Goal: Communication & Community: Ask a question

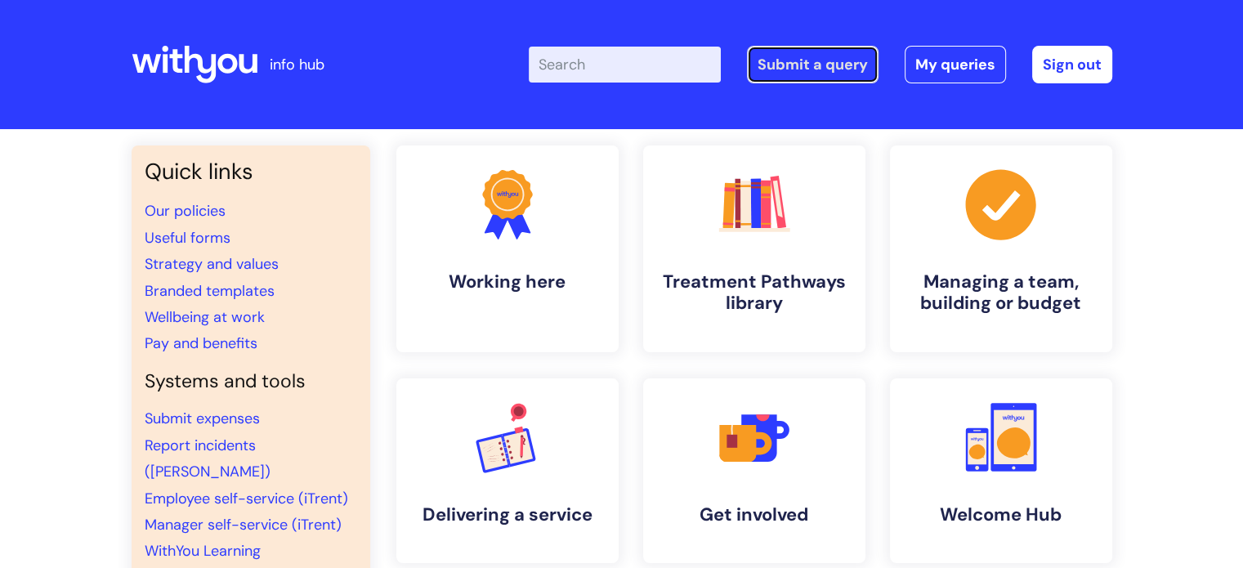
click at [807, 60] on link "Submit a query" at bounding box center [813, 65] width 132 height 38
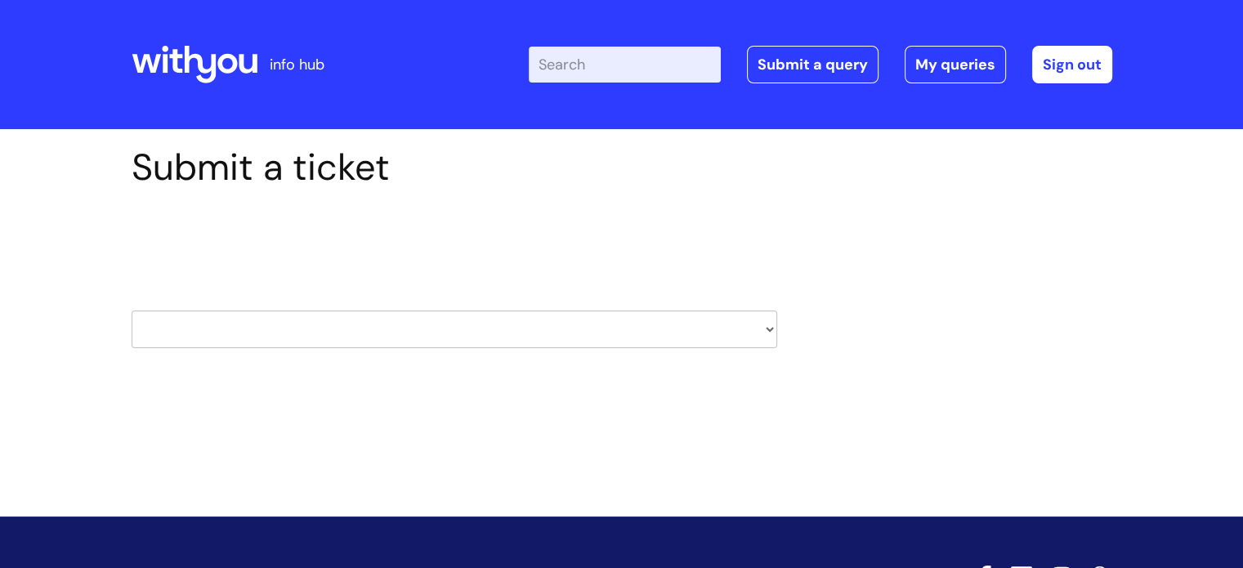
click at [770, 326] on select "HR / People IT and Support Clinical Drug Alerts Finance Accounts Data Support T…" at bounding box center [454, 329] width 645 height 38
select select "systems"
click at [132, 310] on select "HR / People IT and Support Clinical Drug Alerts Finance Accounts Data Support T…" at bounding box center [454, 329] width 645 height 38
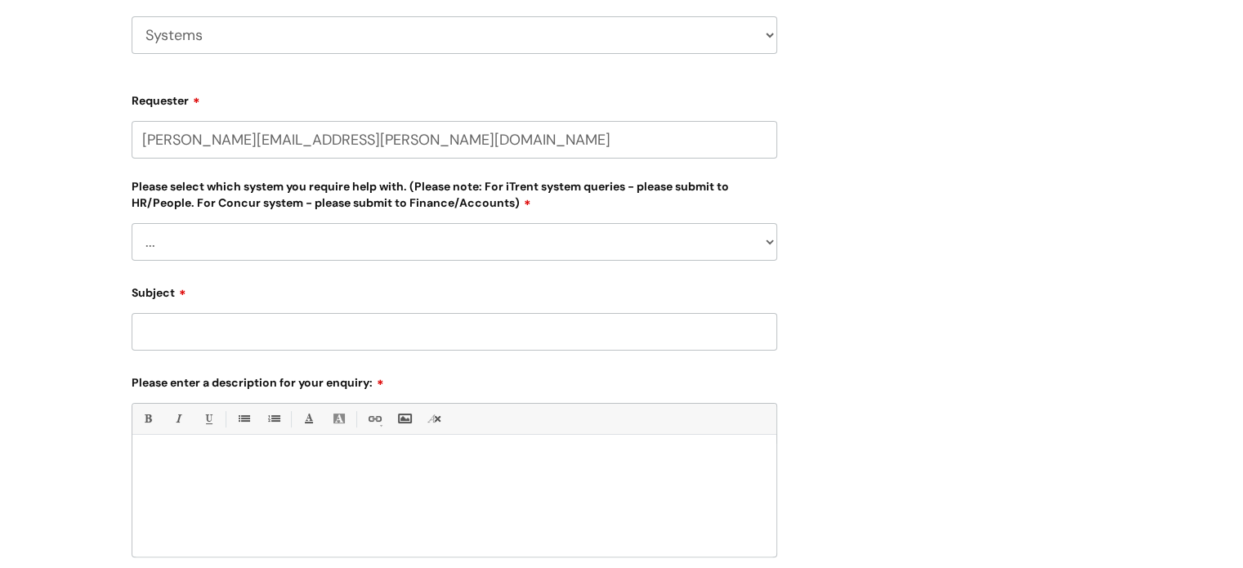
scroll to position [294, 0]
click at [761, 237] on select "... Ulysses Helpdesk Monday.com Nebula fault ILLY CarePath fault Halo fault E-c…" at bounding box center [454, 242] width 645 height 38
click at [917, 161] on div "Submit a ticket Select issue type HR / People IT and Support Clinical Drug Aler…" at bounding box center [621, 281] width 1005 height 860
click at [766, 38] on select "HR / People IT and Support Clinical Drug Alerts Finance Accounts Data Support T…" at bounding box center [454, 35] width 645 height 38
select select "it_and_support"
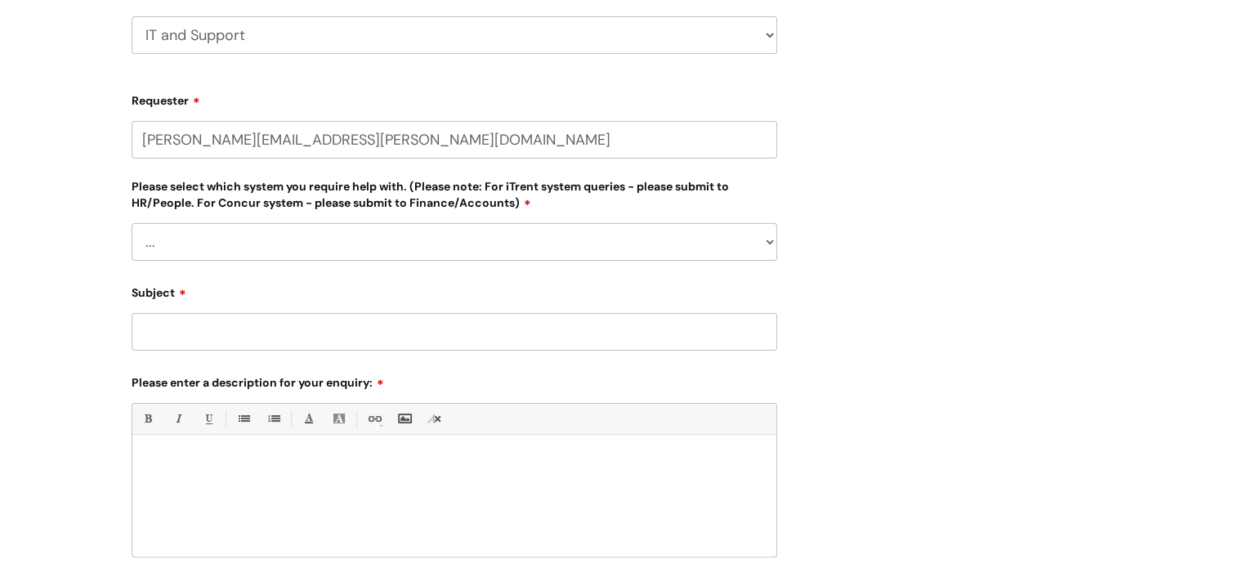
click at [132, 16] on select "HR / People IT and Support Clinical Drug Alerts Finance Accounts Data Support T…" at bounding box center [454, 35] width 645 height 38
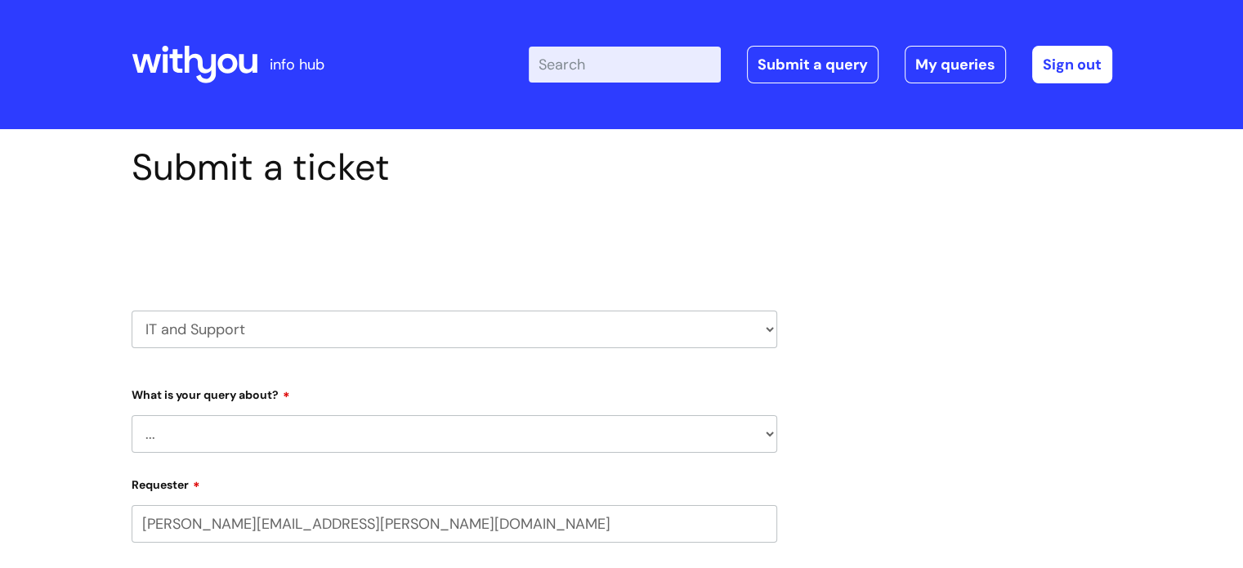
scroll to position [235, 0]
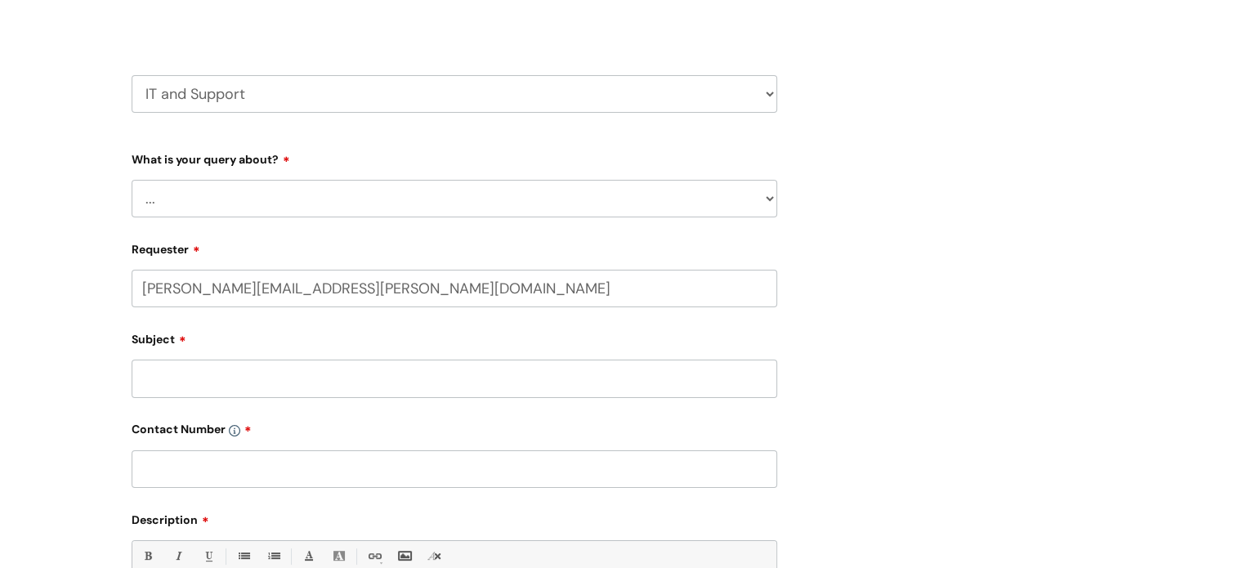
click at [770, 203] on select "... Mobile Phone Reset & MFA Accounts, Starters and Leavers IT Hardware issue I…" at bounding box center [454, 199] width 645 height 38
click at [132, 180] on select "... Mobile Phone Reset & MFA Accounts, Starters and Leavers IT Hardware issue I…" at bounding box center [454, 199] width 645 height 38
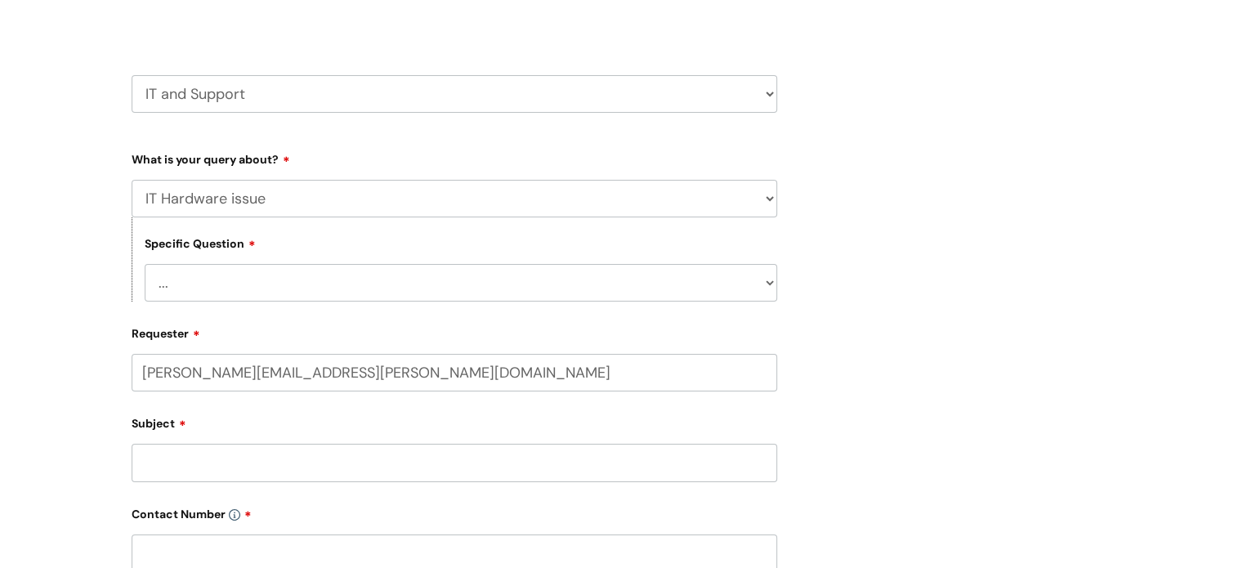
click at [708, 283] on select "... I need a new or replacement ... I’m waiting for new or replacement hardware…" at bounding box center [461, 283] width 632 height 38
click at [749, 201] on select "... Mobile Phone Reset & MFA Accounts, Starters and Leavers IT Hardware issue I…" at bounding box center [454, 199] width 645 height 38
select select "Something Else"
click at [132, 180] on select "... Mobile Phone Reset & MFA Accounts, Starters and Leavers IT Hardware issue I…" at bounding box center [454, 199] width 645 height 38
click at [766, 283] on select "... My problem is not listed" at bounding box center [461, 283] width 632 height 38
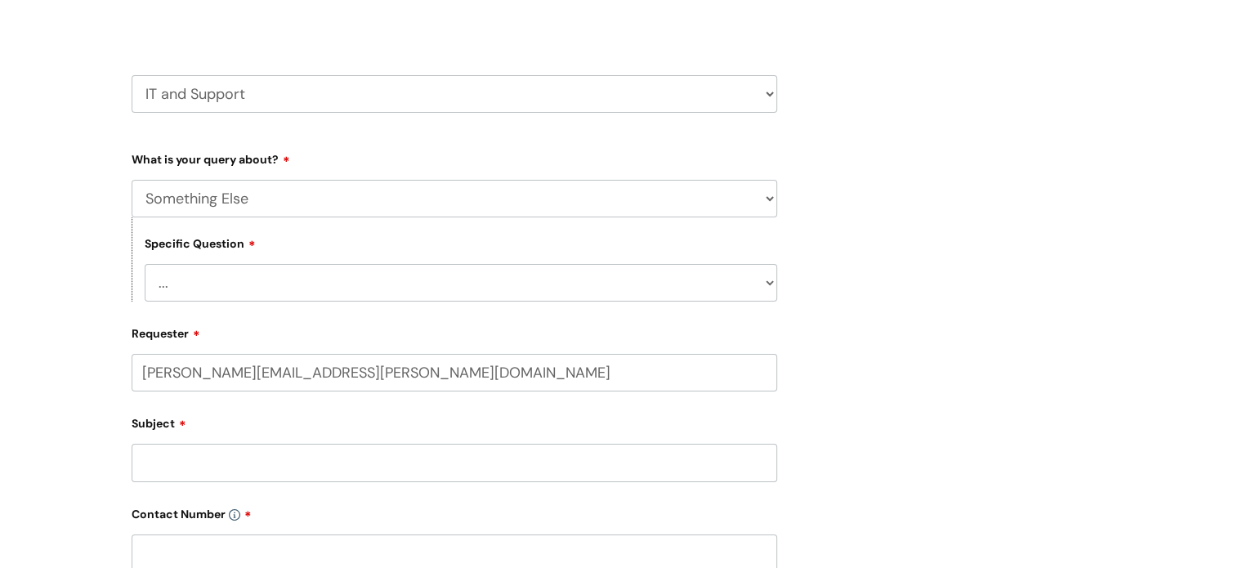
click at [766, 283] on select "... My problem is not listed" at bounding box center [461, 283] width 632 height 38
click at [765, 87] on select "HR / People IT and Support Clinical Drug Alerts Finance Accounts Data Support T…" at bounding box center [454, 94] width 645 height 38
select select "external_communications"
click at [132, 75] on select "HR / People IT and Support Clinical Drug Alerts Finance Accounts Data Support T…" at bounding box center [454, 94] width 645 height 38
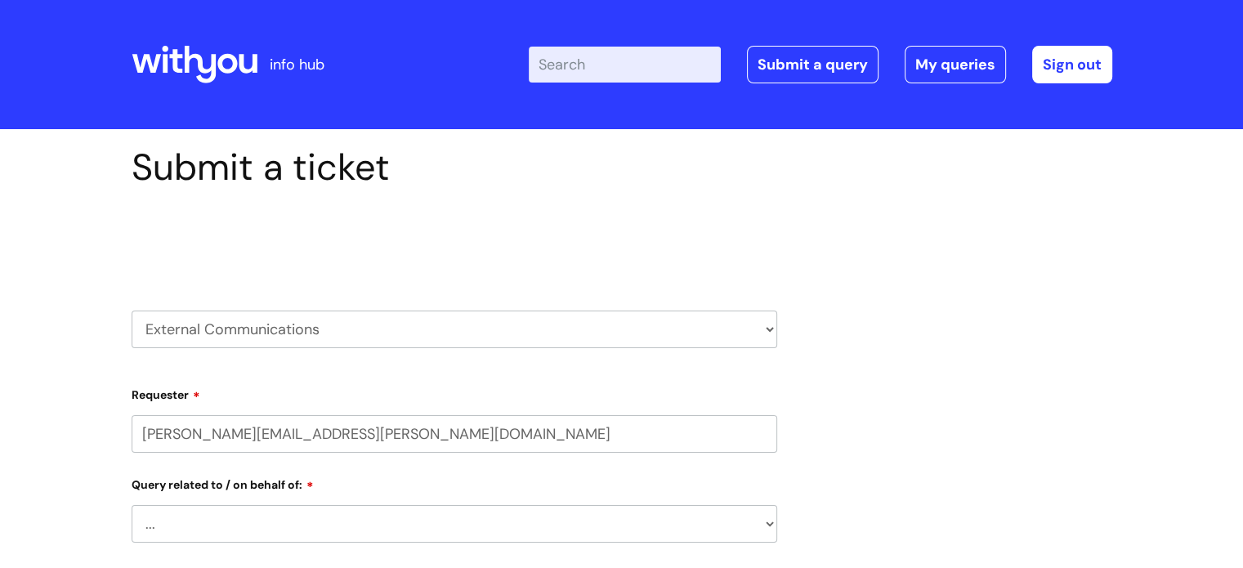
scroll to position [183, 0]
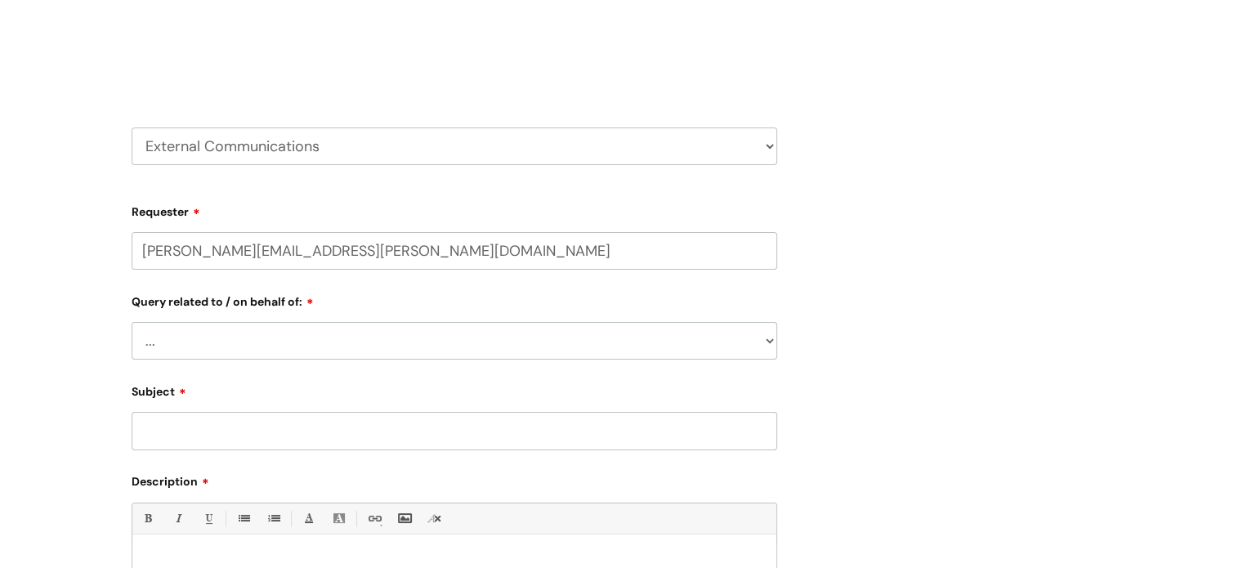
click at [756, 329] on select "... Brand or Brand Centre Website Queries (all regions) All Scottish Services I…" at bounding box center [454, 341] width 645 height 38
click at [889, 306] on div "Submit a ticket Select issue type HR / People IT and Support Clinical Drug Aler…" at bounding box center [621, 386] width 1005 height 849
click at [761, 147] on select "HR / People IT and Support Clinical Drug Alerts Finance Accounts Data Support T…" at bounding box center [454, 146] width 645 height 38
click at [766, 148] on select "HR / People IT and Support Clinical Drug Alerts Finance Accounts Data Support T…" at bounding box center [454, 146] width 645 height 38
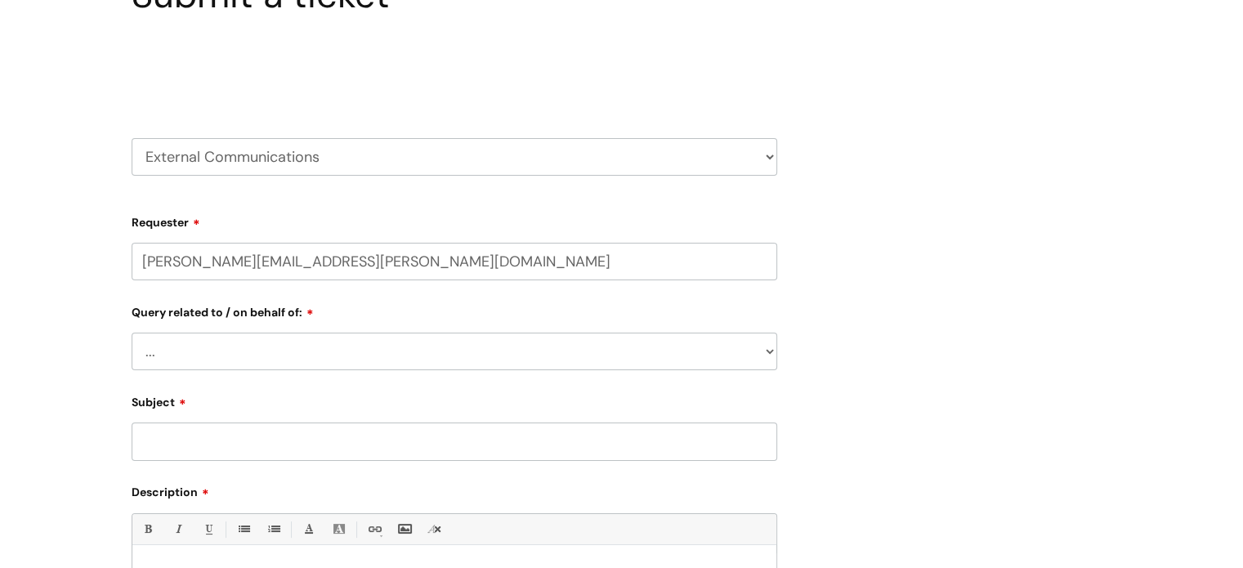
click at [895, 335] on div "Submit a ticket Select issue type HR / People IT and Support Clinical Drug Aler…" at bounding box center [621, 397] width 1005 height 849
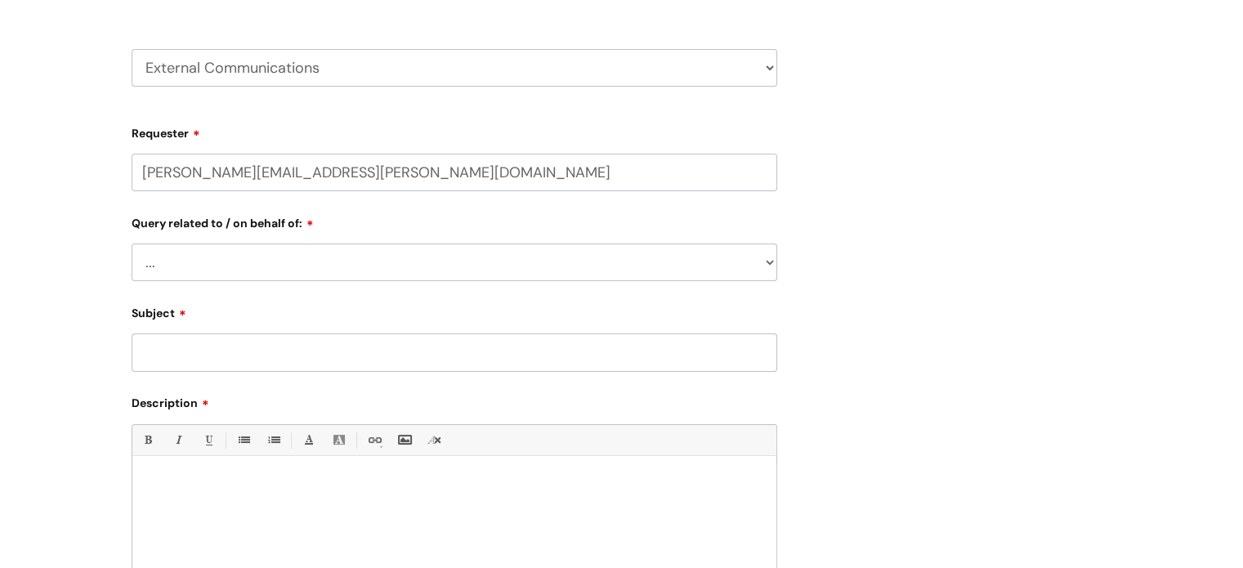
scroll to position [263, 0]
click at [765, 71] on select "HR / People IT and Support Clinical Drug Alerts Finance Accounts Data Support T…" at bounding box center [454, 66] width 645 height 38
select select "internal_communications"
click at [132, 47] on select "HR / People IT and Support Clinical Drug Alerts Finance Accounts Data Support T…" at bounding box center [454, 66] width 645 height 38
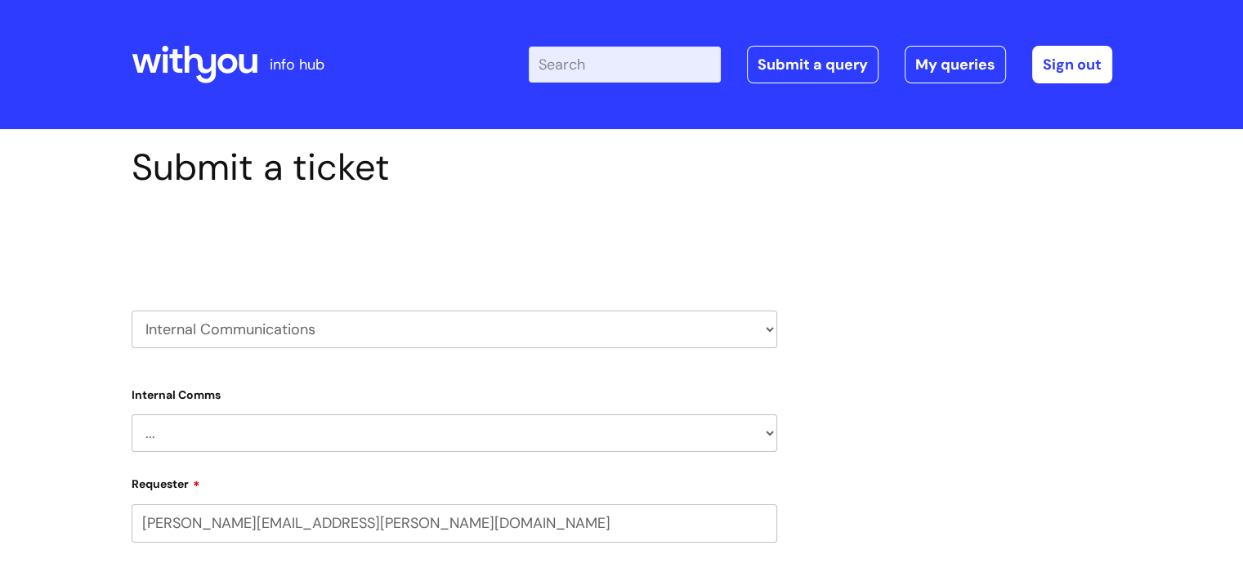
scroll to position [196, 0]
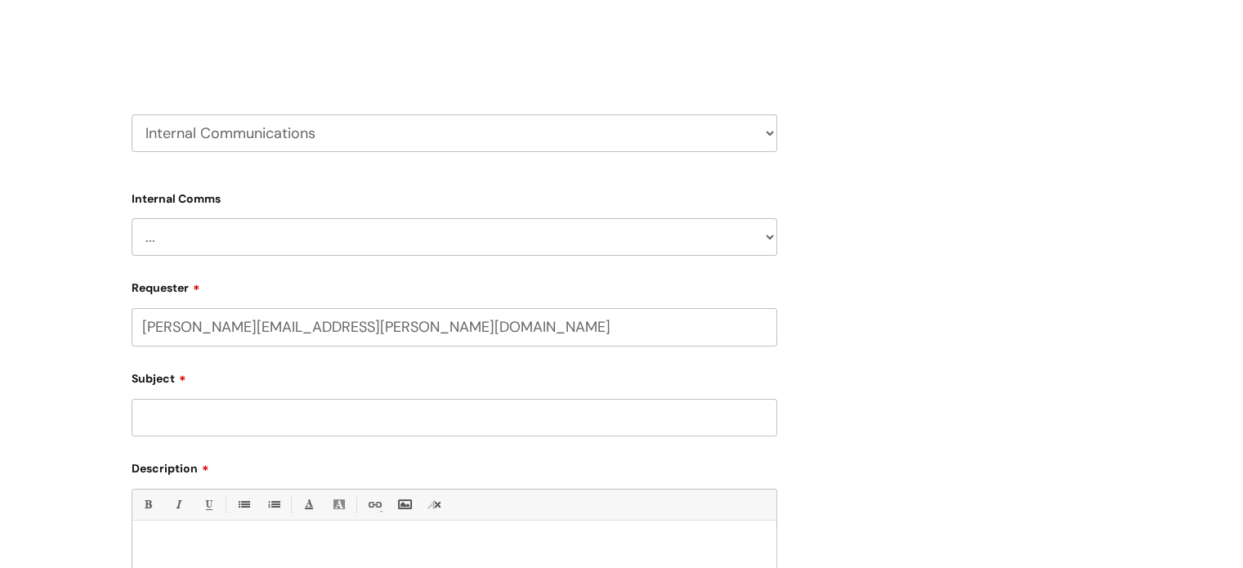
click at [766, 124] on select "HR / People IT and Support Clinical Drug Alerts Finance Accounts Data Support T…" at bounding box center [454, 133] width 645 height 38
select select "it_and_support"
click at [132, 114] on select "HR / People IT and Support Clinical Drug Alerts Finance Accounts Data Support T…" at bounding box center [454, 133] width 645 height 38
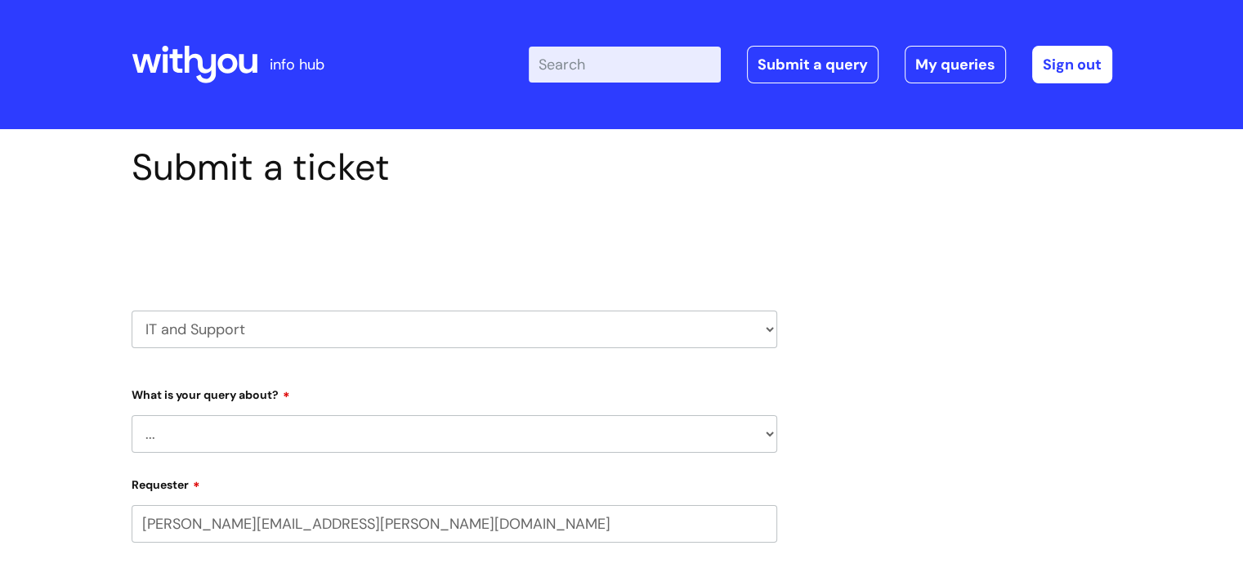
click at [755, 431] on select "... Mobile Phone Reset & MFA Accounts, Starters and Leavers IT Hardware issue I…" at bounding box center [454, 434] width 645 height 38
select select "Something Else"
click at [132, 415] on select "... Mobile Phone Reset & MFA Accounts, Starters and Leavers IT Hardware issue I…" at bounding box center [454, 434] width 645 height 38
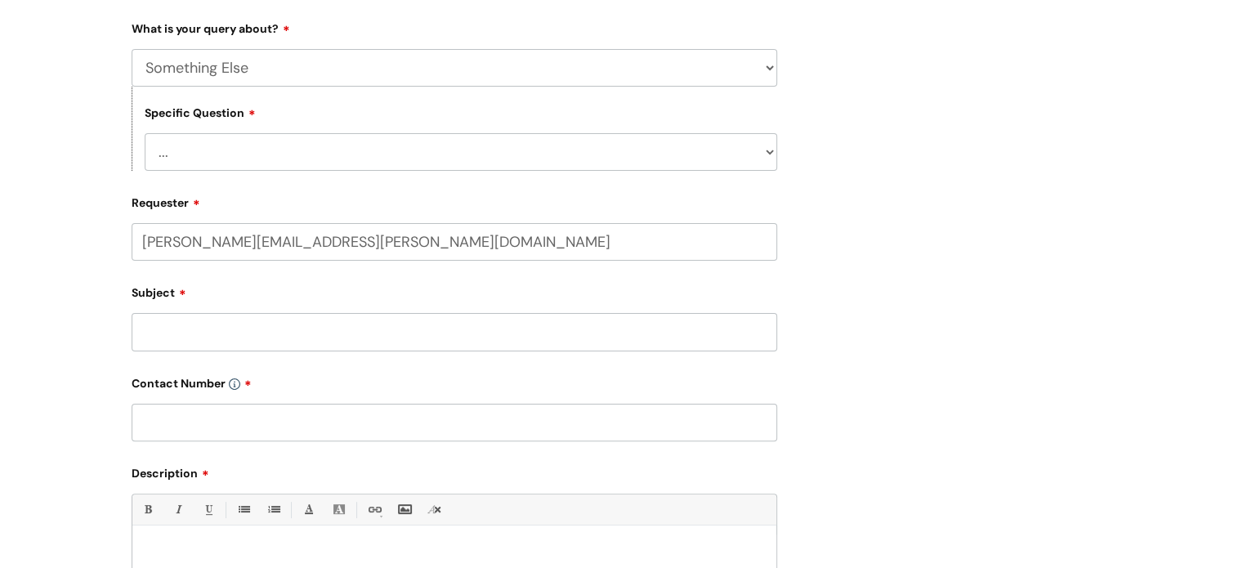
scroll to position [368, 0]
click at [759, 145] on select "... My problem is not listed" at bounding box center [461, 150] width 632 height 38
select select "My problem is not listed"
click at [145, 131] on select "... My problem is not listed" at bounding box center [461, 150] width 632 height 38
click at [265, 333] on input "Subject" at bounding box center [454, 329] width 645 height 38
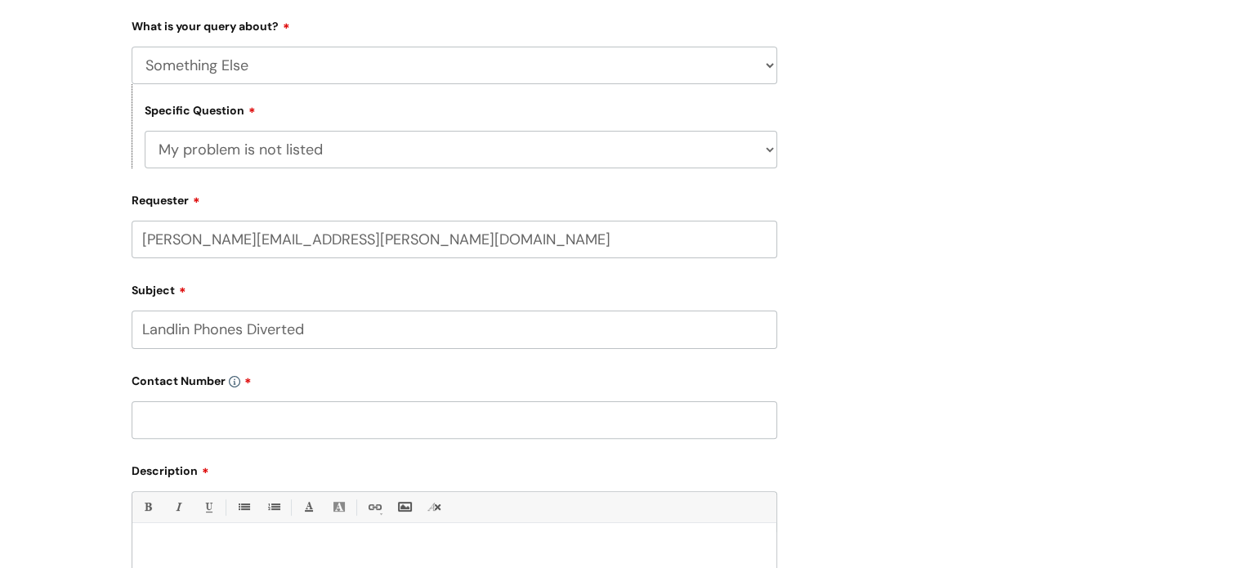
click at [190, 329] on input "Landlin Phones Diverted" at bounding box center [454, 329] width 645 height 38
type input "Landline Phones Diverted"
click at [203, 420] on input "text" at bounding box center [454, 420] width 645 height 38
type input "07780266645"
